Goal: Register for event/course

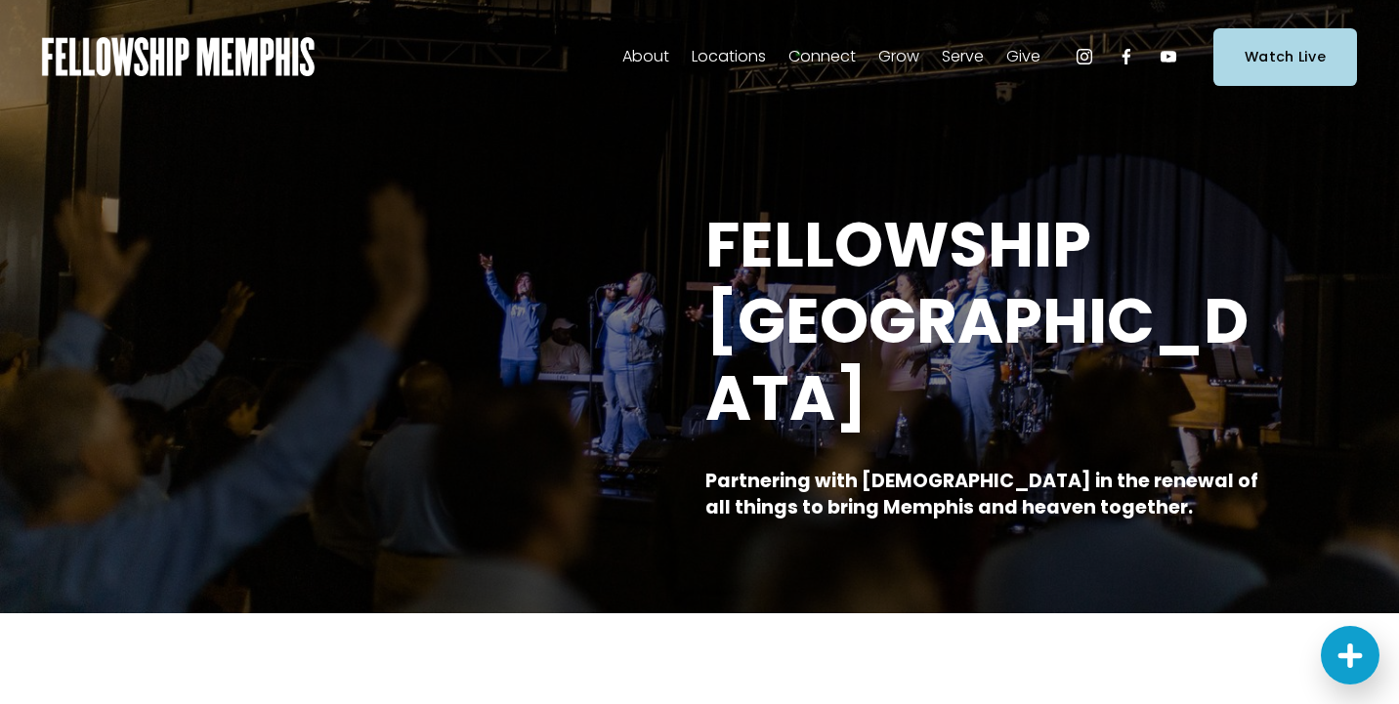
click at [0, 0] on span "Events" at bounding box center [0, 0] width 0 height 0
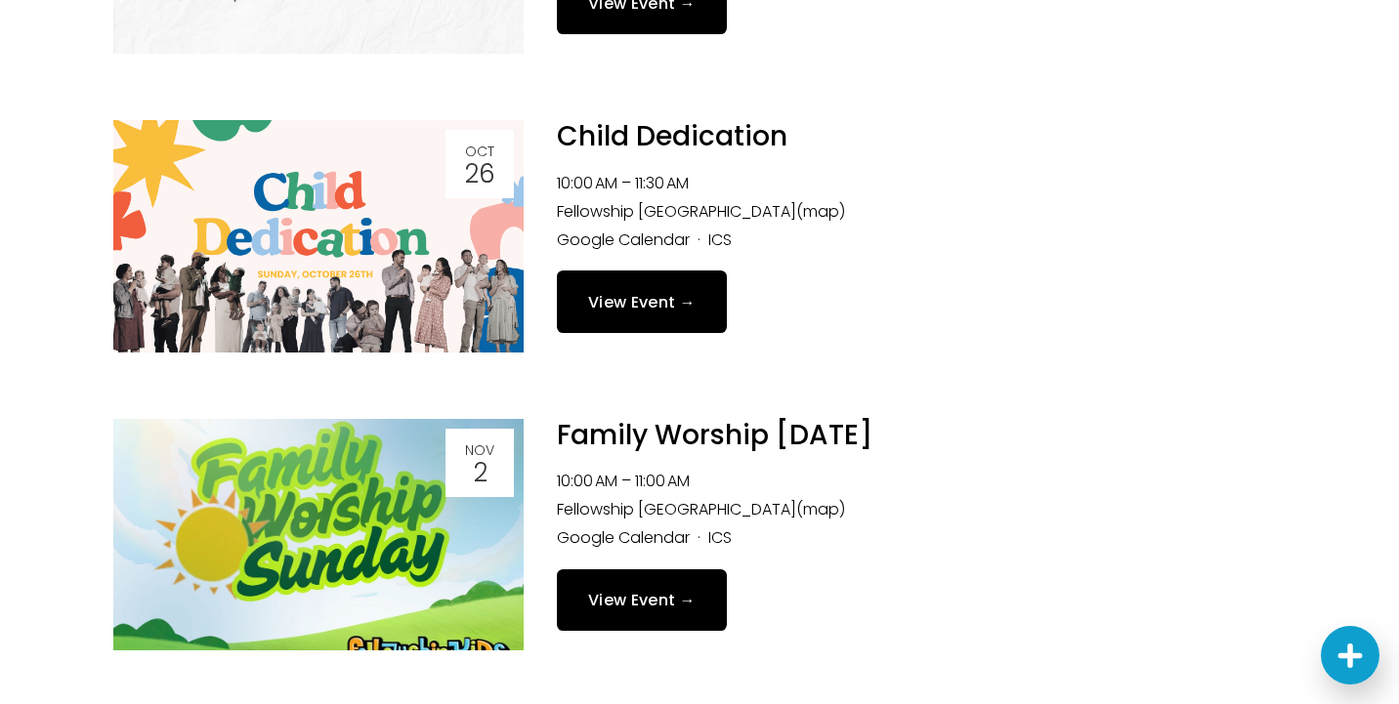
scroll to position [1722, 0]
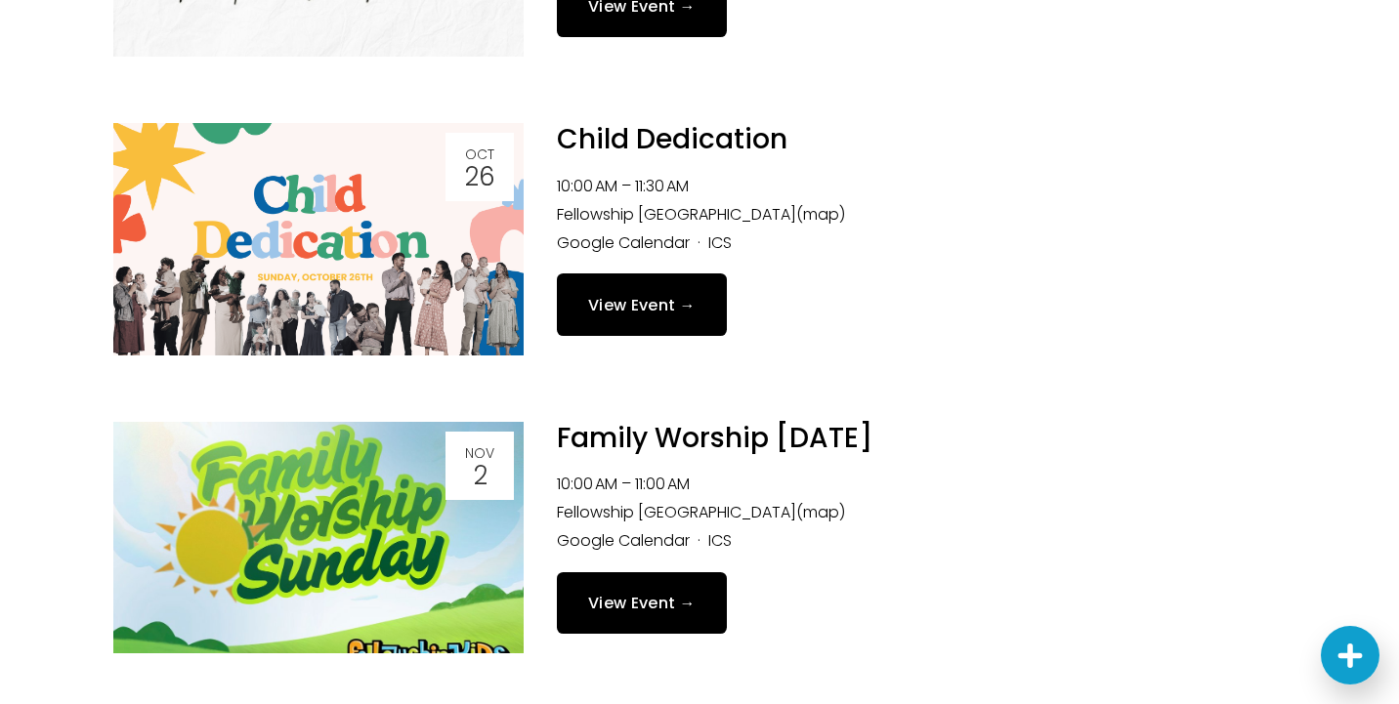
click at [722, 135] on link "Child Dedication" at bounding box center [672, 139] width 231 height 38
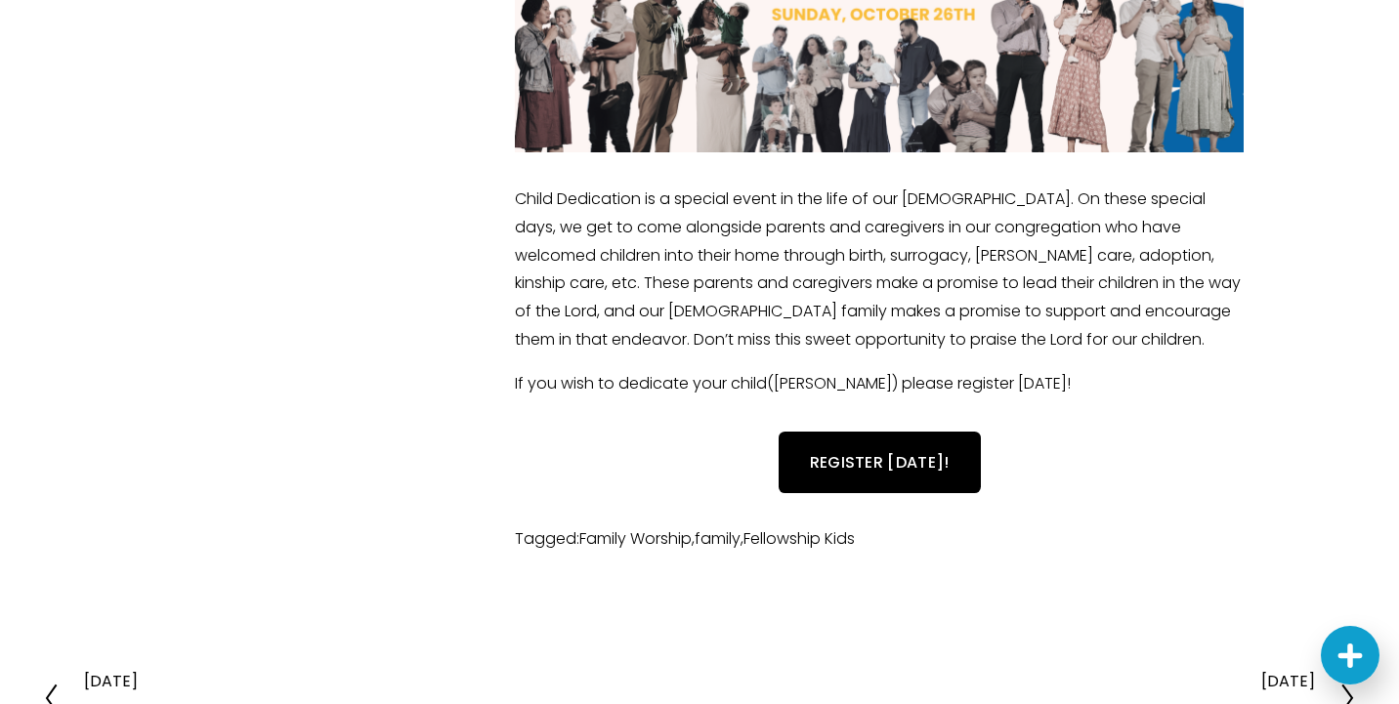
scroll to position [522, 0]
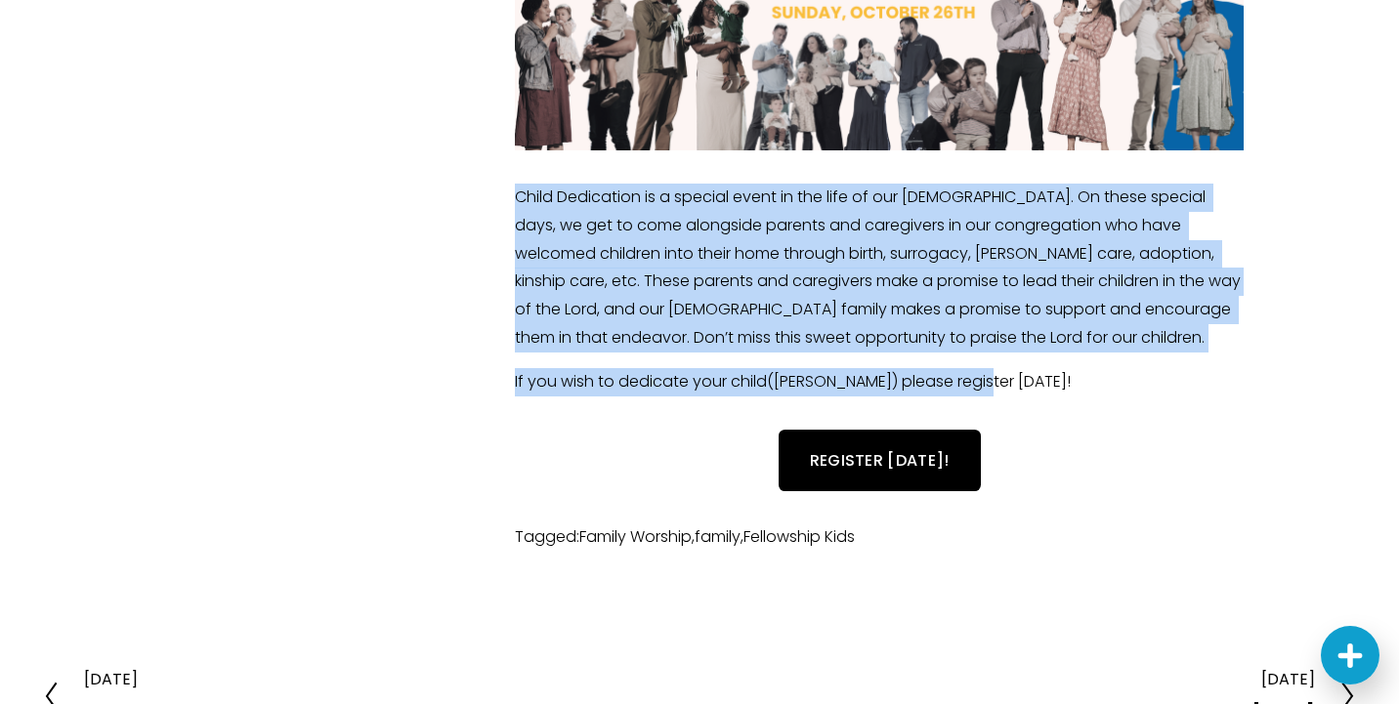
drag, startPoint x: 1013, startPoint y: 378, endPoint x: 509, endPoint y: 206, distance: 532.7
click at [509, 206] on div "Child Dedication is a special event in the life of our [DEMOGRAPHIC_DATA]. On t…" at bounding box center [879, 290] width 762 height 246
copy div "Child Dedication is a special event in the life of our [DEMOGRAPHIC_DATA]. On t…"
